Goal: Task Accomplishment & Management: Use online tool/utility

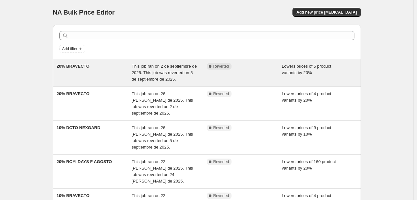
drag, startPoint x: 188, startPoint y: 70, endPoint x: 182, endPoint y: 79, distance: 11.4
click at [182, 79] on div "This job ran on 2 de septiembre de 2025. This job was reverted on 5 de septiemb…" at bounding box center [169, 72] width 75 height 19
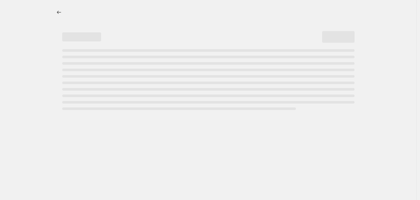
select select "percentage"
select select "pp"
select select "collection"
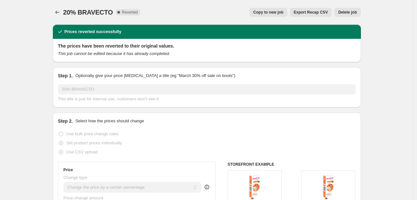
click at [281, 11] on span "Copy to new job" at bounding box center [268, 12] width 30 height 5
select select "percentage"
select select "pp"
select select "collection"
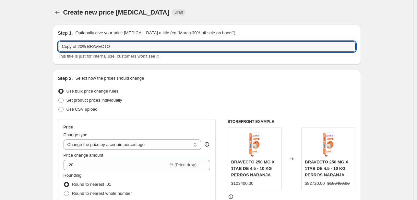
drag, startPoint x: 78, startPoint y: 46, endPoint x: 59, endPoint y: 47, distance: 19.2
click at [61, 47] on input "Copy of 20% BRAVECTO" at bounding box center [207, 47] width 298 height 10
drag, startPoint x: 96, startPoint y: 45, endPoint x: 73, endPoint y: 47, distance: 22.8
click at [73, 47] on input "20% BRAVECTO" at bounding box center [207, 47] width 298 height 10
paste input "text"
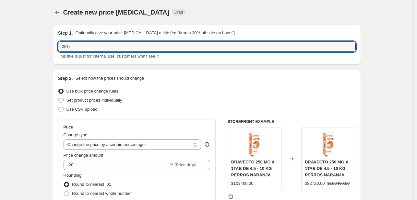
paste input "Royi Days Septiembre 12 y 13"
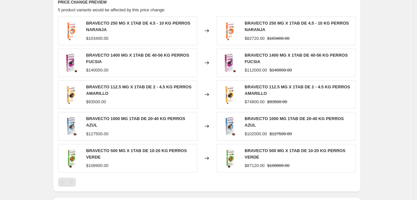
scroll to position [454, 0]
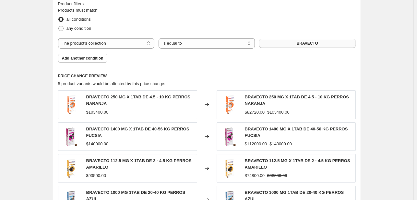
type input "20% Royi Days Septiembre 12 y 13"
click at [296, 42] on button "BRAVECTO" at bounding box center [307, 43] width 96 height 9
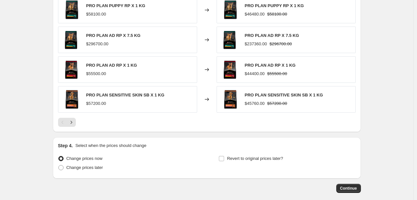
scroll to position [610, 0]
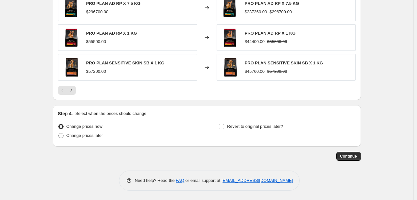
click at [92, 126] on span "Change prices now" at bounding box center [84, 126] width 36 height 5
click at [59, 125] on input "Change prices now" at bounding box center [58, 124] width 0 height 0
click at [90, 137] on span "Change prices later" at bounding box center [84, 135] width 37 height 5
click at [59, 134] on input "Change prices later" at bounding box center [58, 133] width 0 height 0
radio input "true"
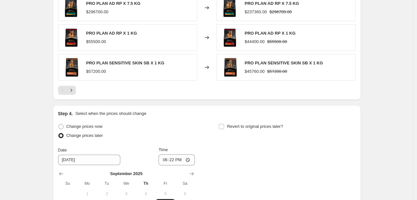
scroll to position [675, 0]
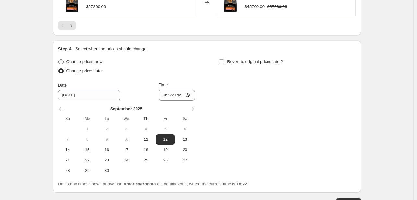
click at [83, 62] on span "Change prices now" at bounding box center [84, 61] width 36 height 5
click at [59, 60] on input "Change prices now" at bounding box center [58, 59] width 0 height 0
radio input "true"
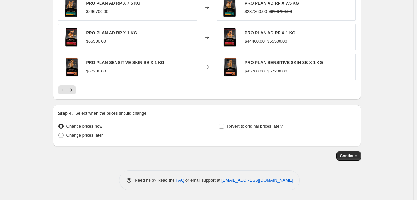
scroll to position [610, 0]
click at [92, 138] on span "Change prices later" at bounding box center [84, 135] width 37 height 5
click at [59, 134] on input "Change prices later" at bounding box center [58, 133] width 0 height 0
radio input "true"
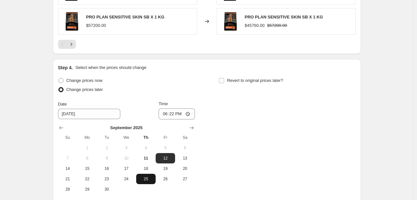
scroll to position [707, 0]
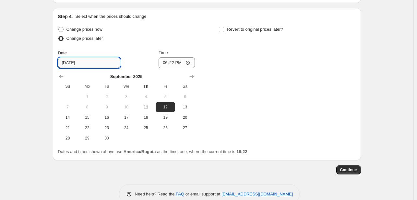
click at [71, 63] on input "9/12/2025" at bounding box center [89, 63] width 62 height 10
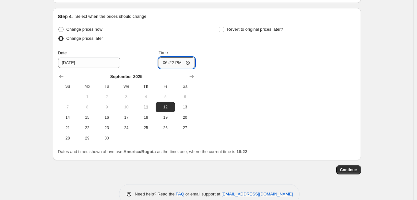
click at [166, 63] on input "18:22" at bounding box center [177, 62] width 36 height 11
click at [180, 64] on input "12:22" at bounding box center [177, 62] width 36 height 11
click at [173, 63] on input "00:22" at bounding box center [177, 62] width 36 height 11
type input "00:01"
click at [265, 22] on div "Step 4. Select when the prices should change Change prices now Change prices la…" at bounding box center [207, 84] width 298 height 142
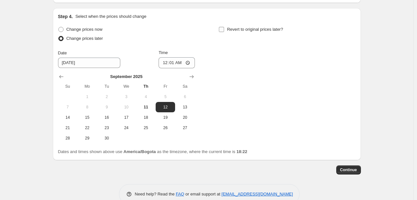
click at [264, 28] on span "Revert to original prices later?" at bounding box center [255, 29] width 56 height 5
click at [224, 28] on input "Revert to original prices later?" at bounding box center [221, 29] width 5 height 5
checkbox input "true"
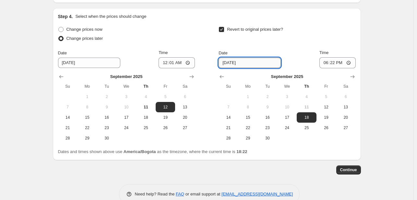
click at [231, 65] on input "9/18/2025" at bounding box center [250, 63] width 62 height 10
click at [346, 109] on button "13" at bounding box center [345, 107] width 19 height 10
type input "9/13/2025"
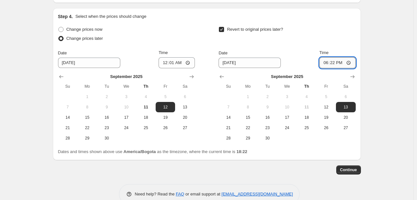
click at [327, 63] on input "18:22" at bounding box center [337, 62] width 36 height 11
type input "23:59"
click at [350, 168] on span "Continue" at bounding box center [348, 170] width 17 height 5
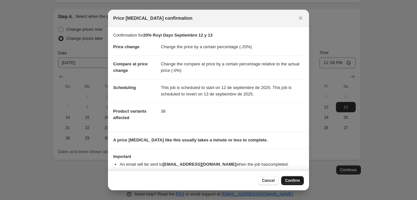
click at [288, 179] on span "Confirm" at bounding box center [292, 180] width 15 height 5
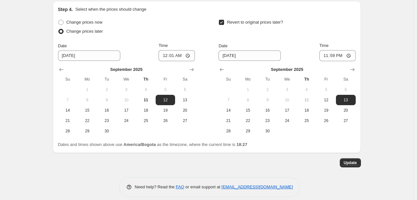
scroll to position [760, 0]
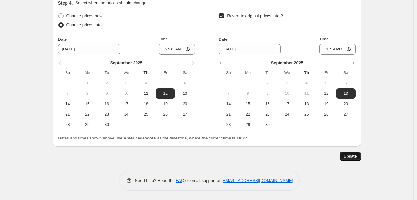
click at [356, 156] on span "Update" at bounding box center [350, 156] width 13 height 5
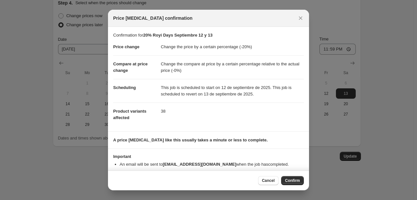
click at [293, 178] on button "Confirm" at bounding box center [292, 180] width 23 height 9
